Goal: Task Accomplishment & Management: Manage account settings

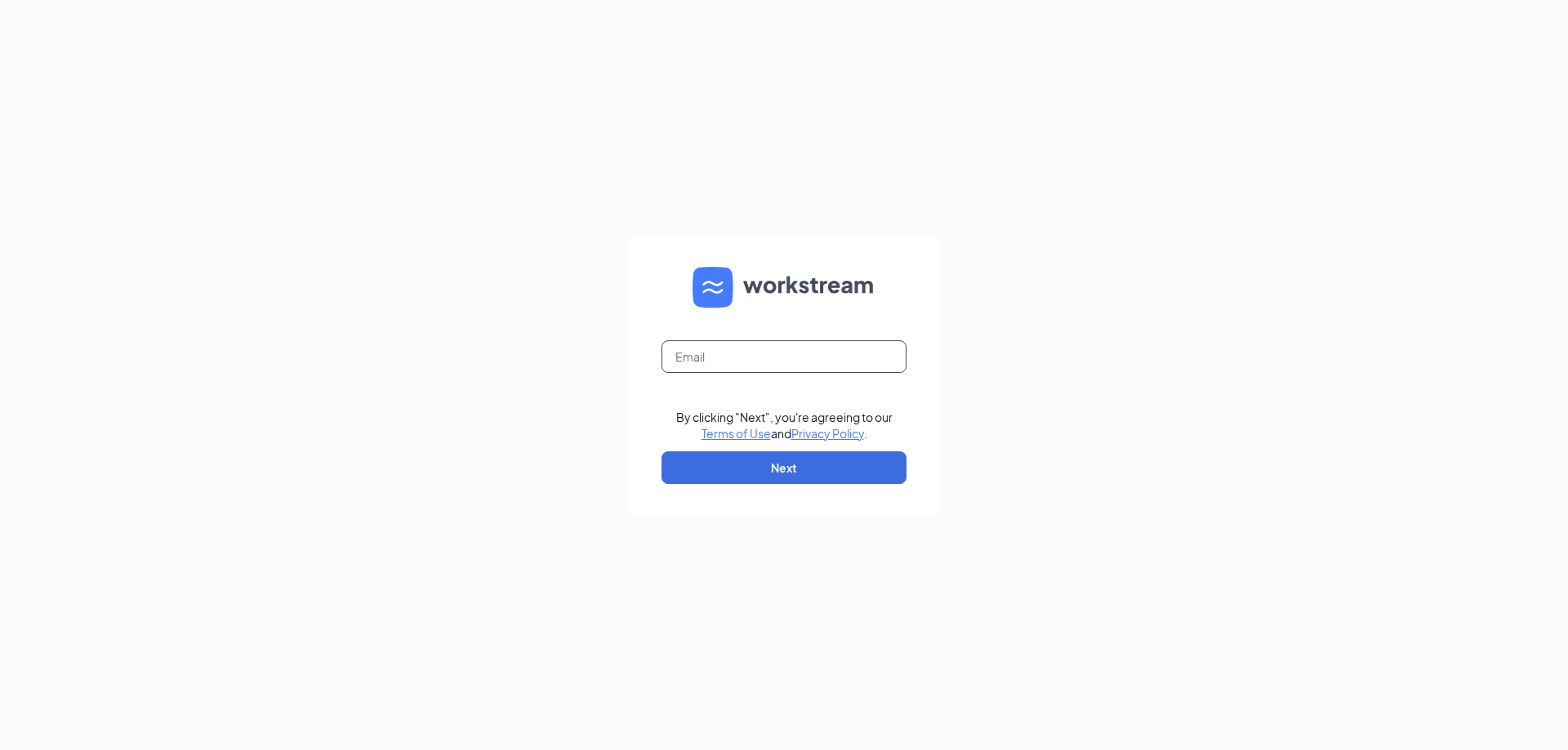
click at [795, 367] on input "text" at bounding box center [784, 357] width 245 height 33
type input "craigcd68@gmail.com"
click at [840, 481] on button "Next" at bounding box center [784, 468] width 245 height 33
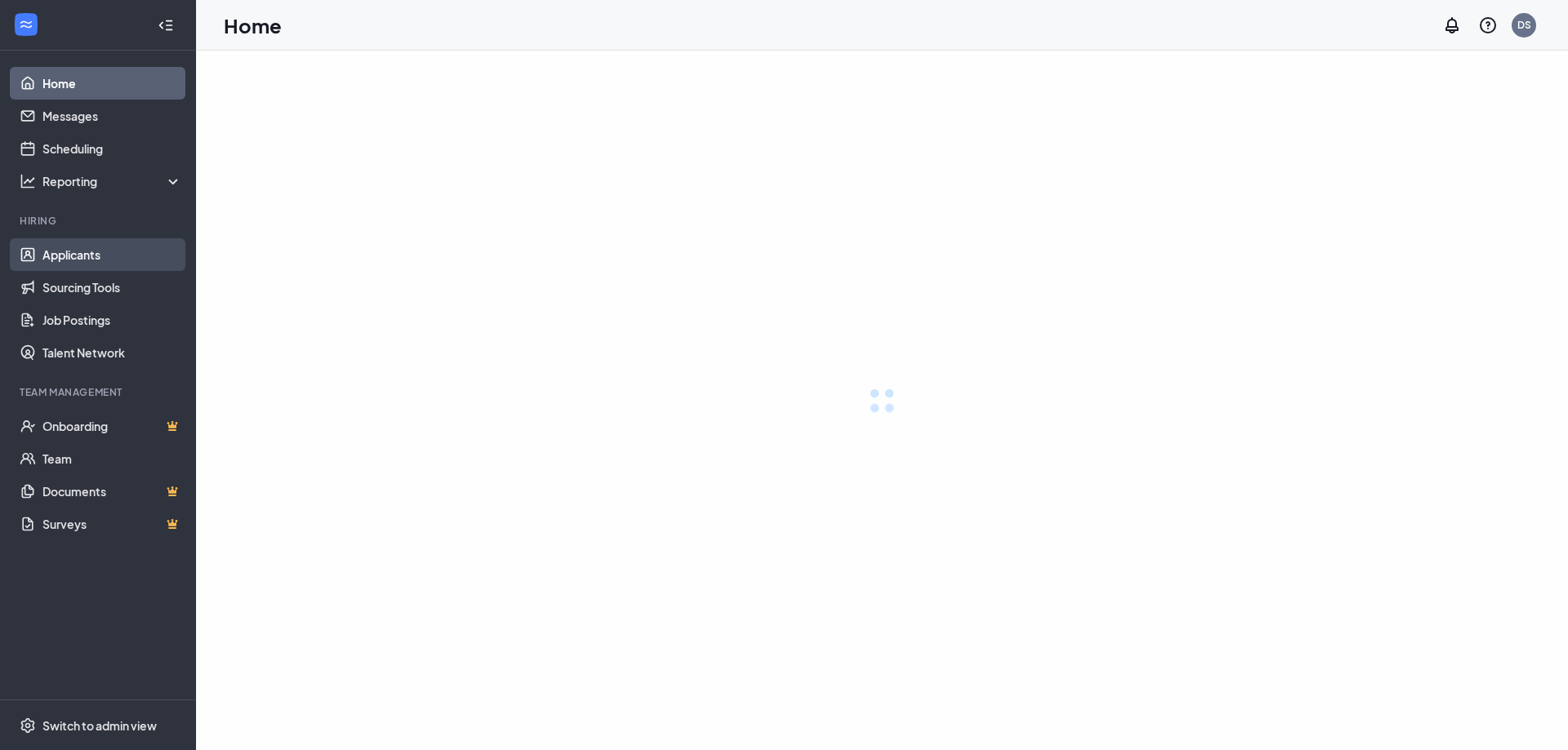
click at [69, 255] on link "Applicants" at bounding box center [113, 255] width 140 height 33
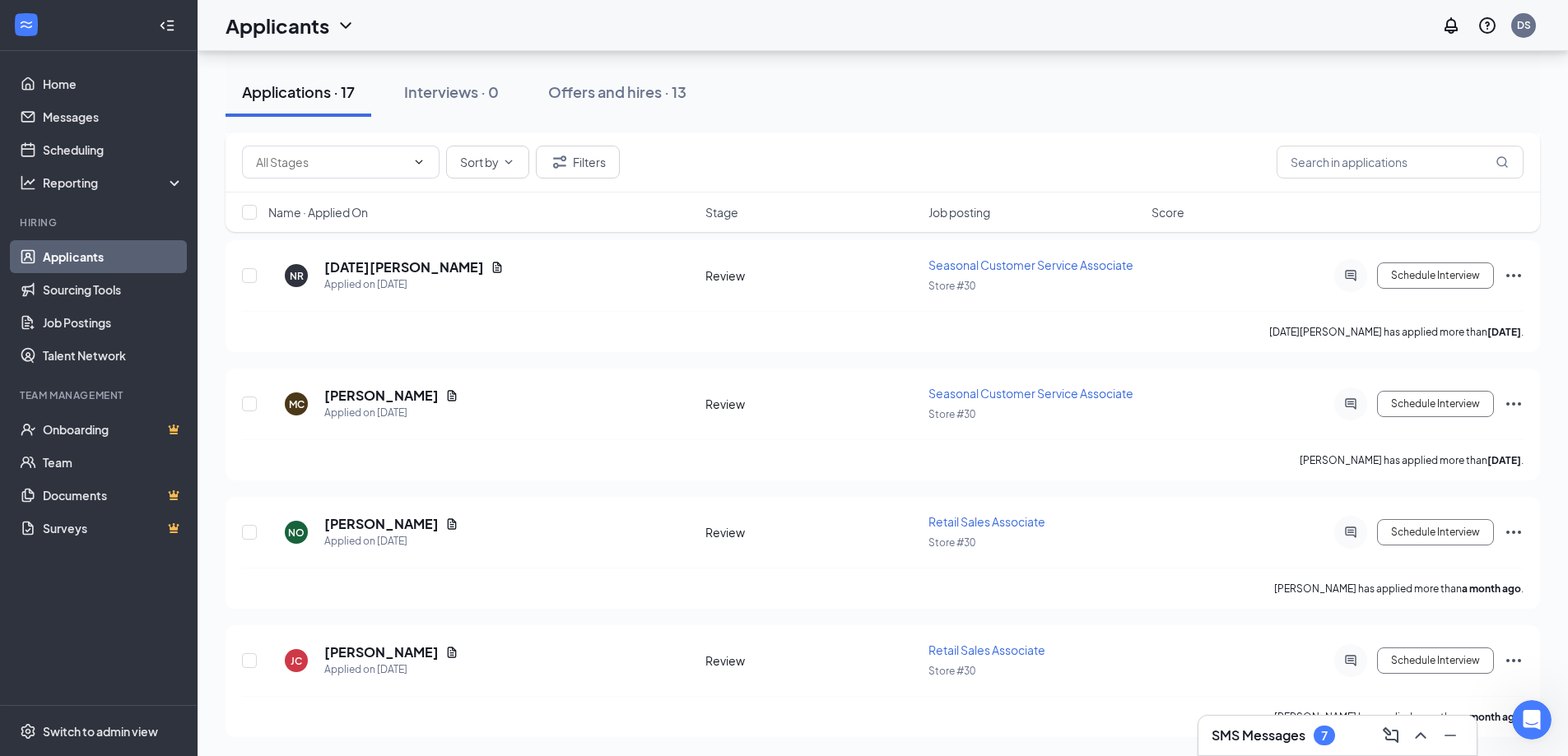
scroll to position [1827, 0]
